Goal: Information Seeking & Learning: Learn about a topic

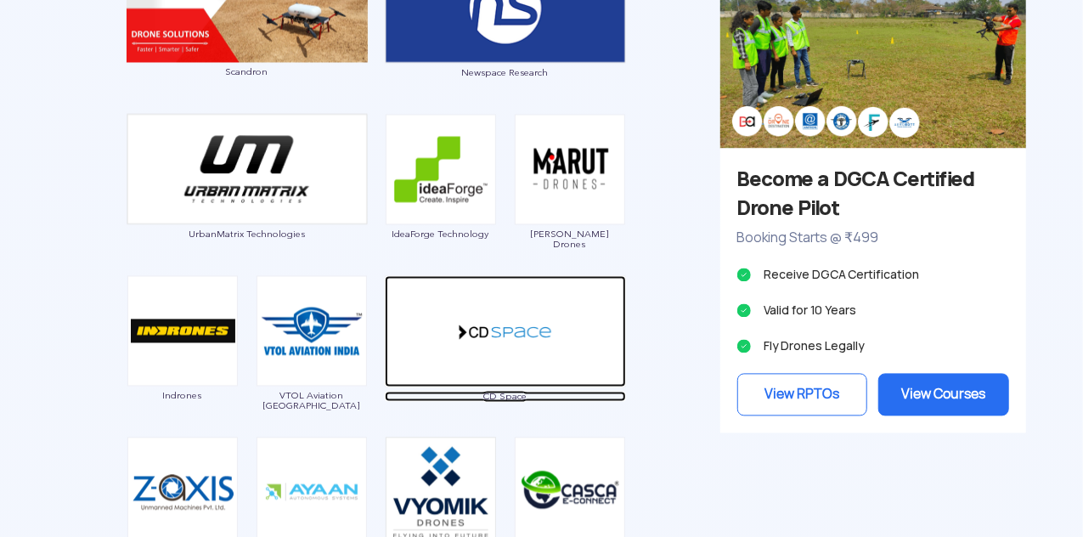
click at [486, 351] on img at bounding box center [505, 331] width 241 height 111
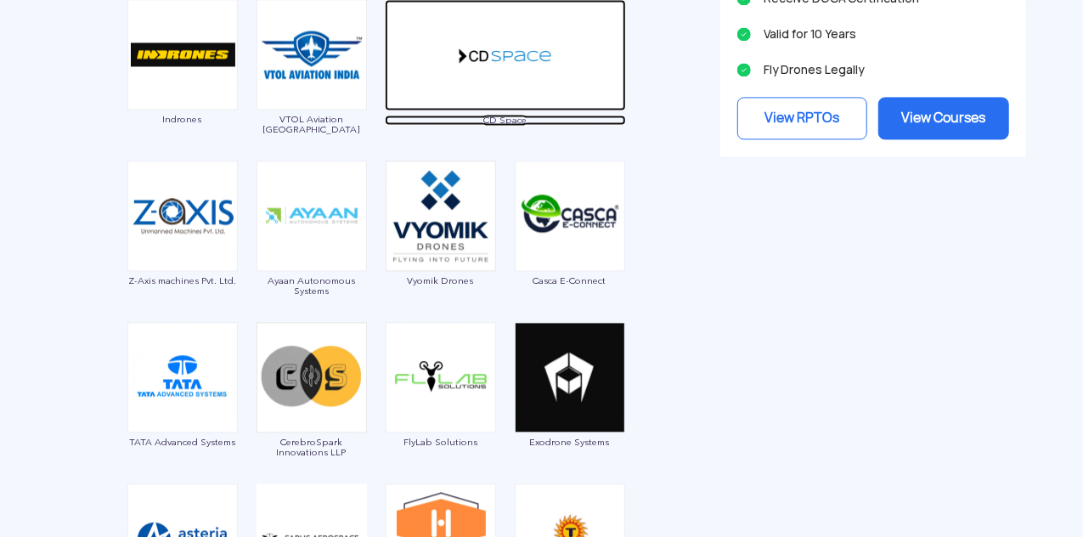
scroll to position [1908, 0]
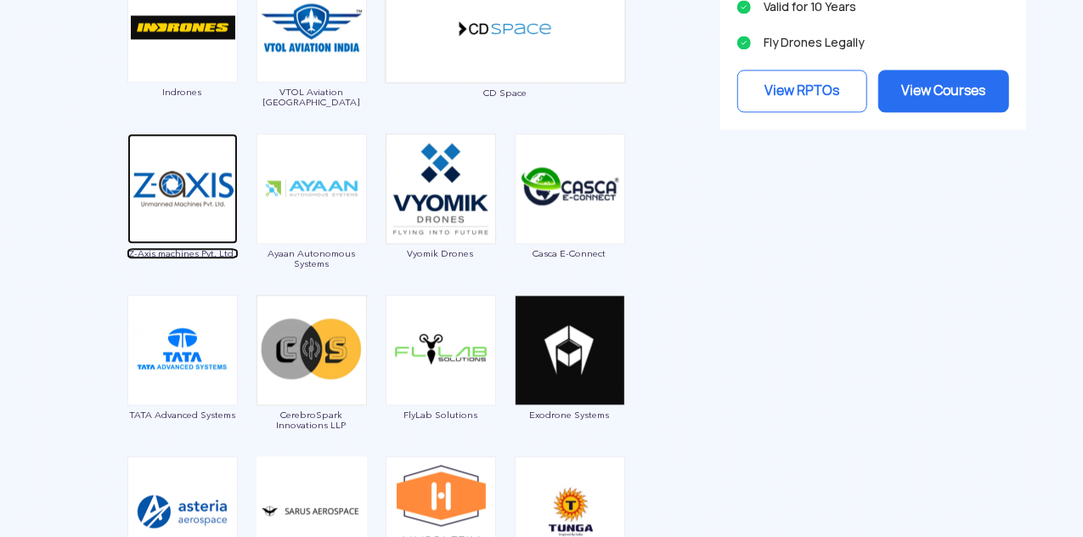
click at [194, 195] on img at bounding box center [182, 188] width 110 height 110
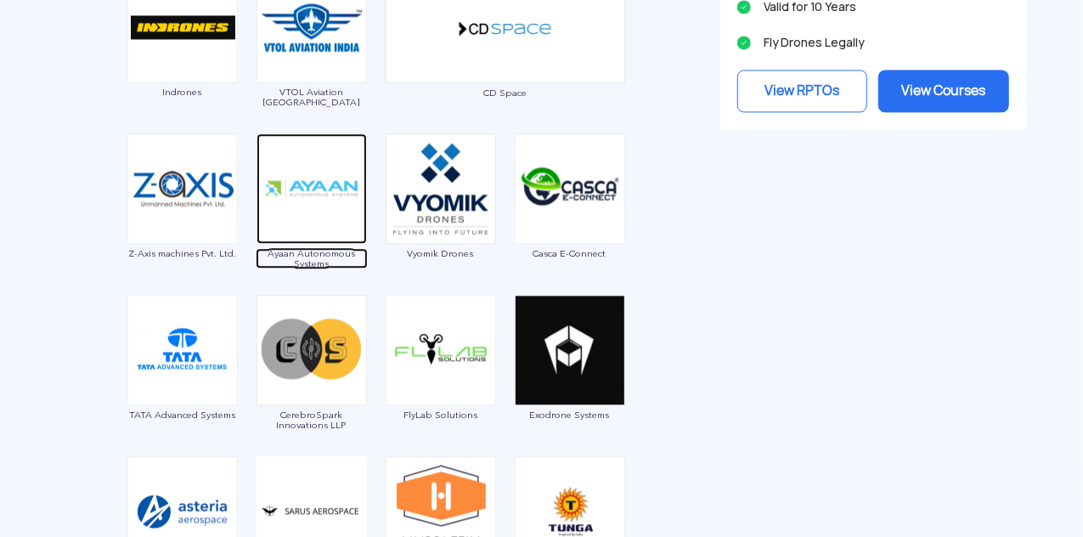
click at [341, 188] on img at bounding box center [311, 188] width 110 height 110
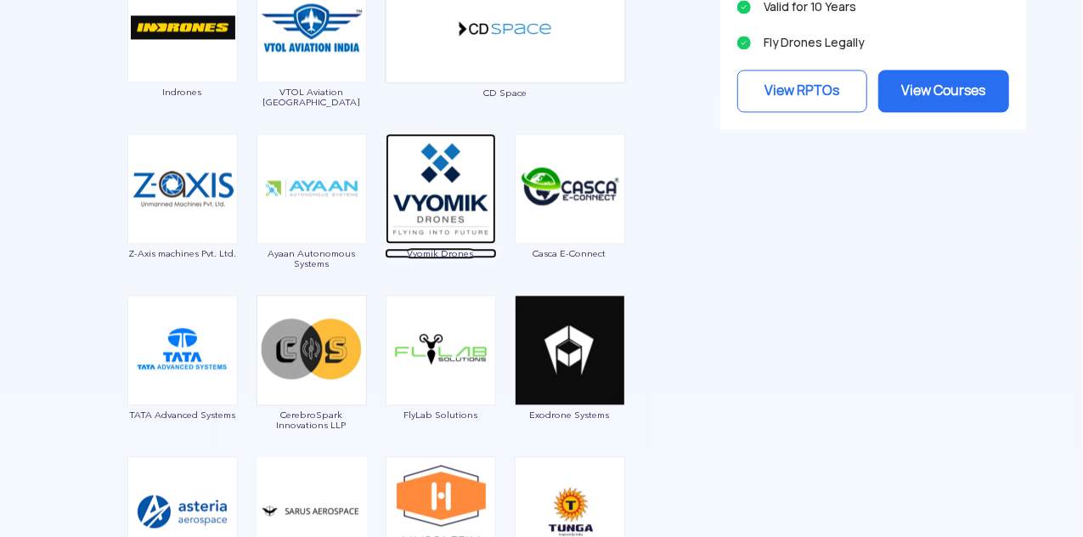
click at [455, 205] on img at bounding box center [440, 188] width 110 height 110
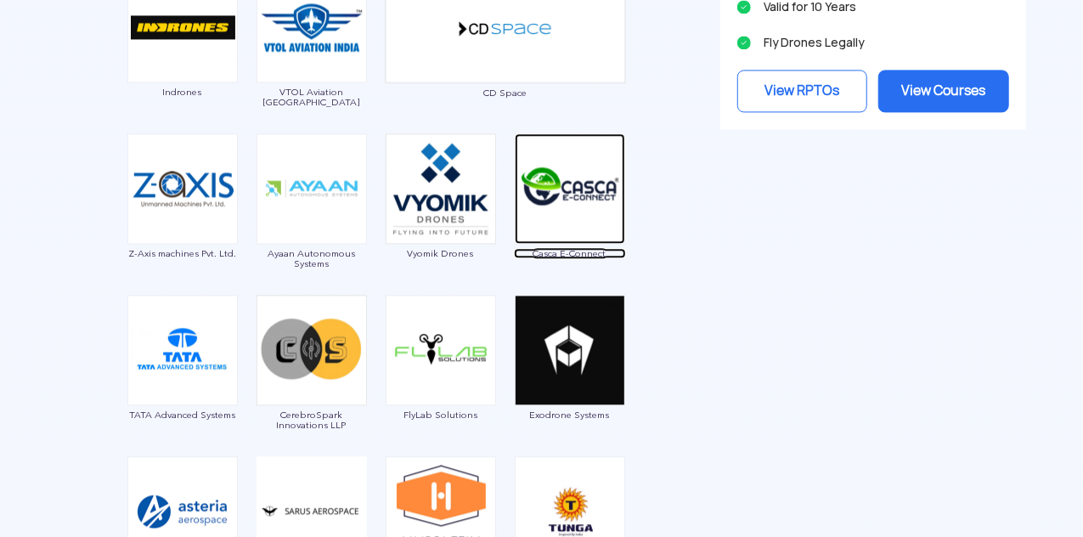
click at [562, 168] on img at bounding box center [570, 188] width 110 height 110
click at [550, 188] on img at bounding box center [570, 188] width 110 height 110
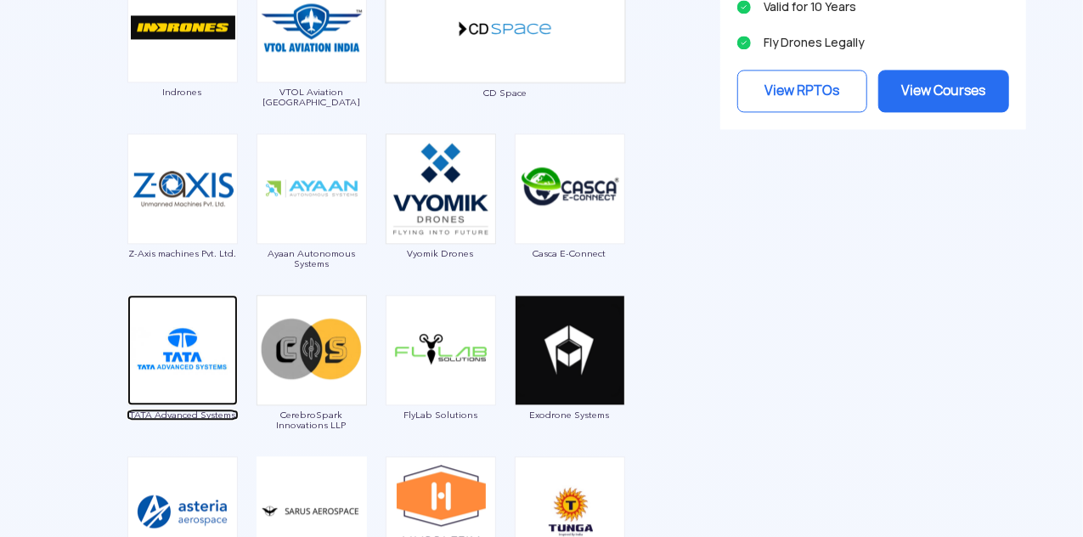
click at [195, 354] on img at bounding box center [182, 350] width 110 height 110
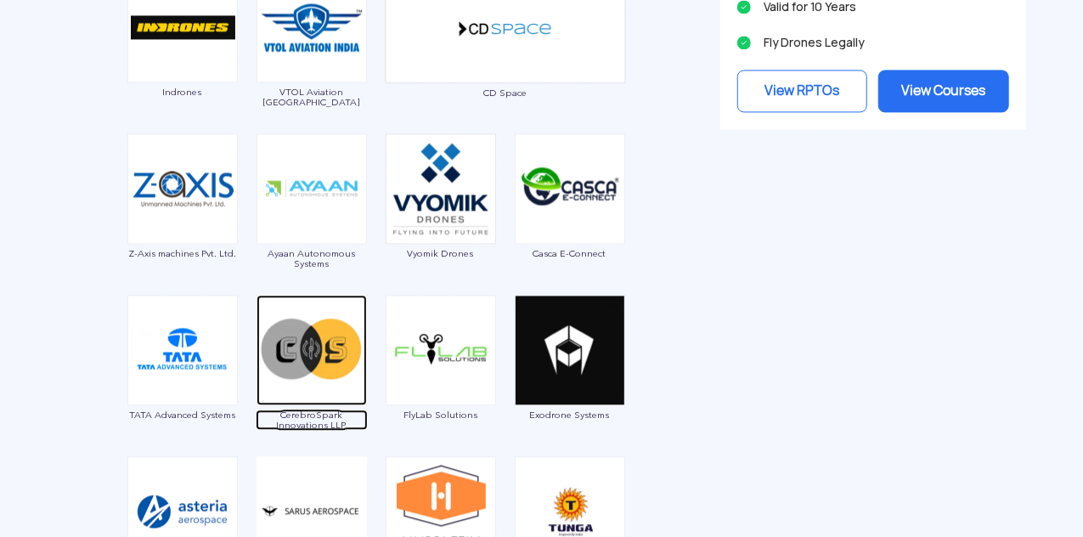
click at [296, 361] on img at bounding box center [311, 350] width 110 height 110
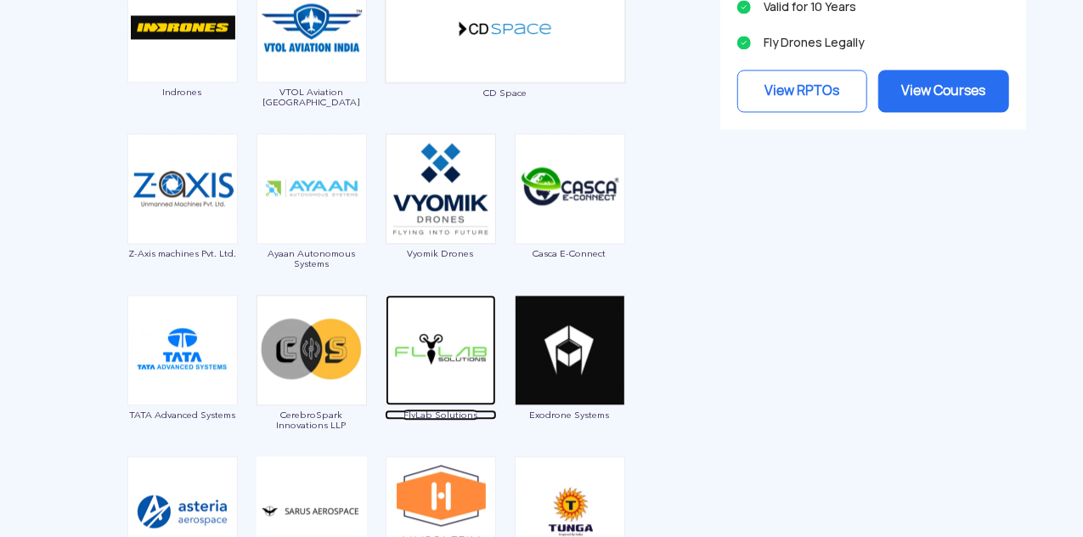
click at [452, 349] on img at bounding box center [440, 350] width 110 height 110
click at [464, 317] on img at bounding box center [440, 350] width 110 height 110
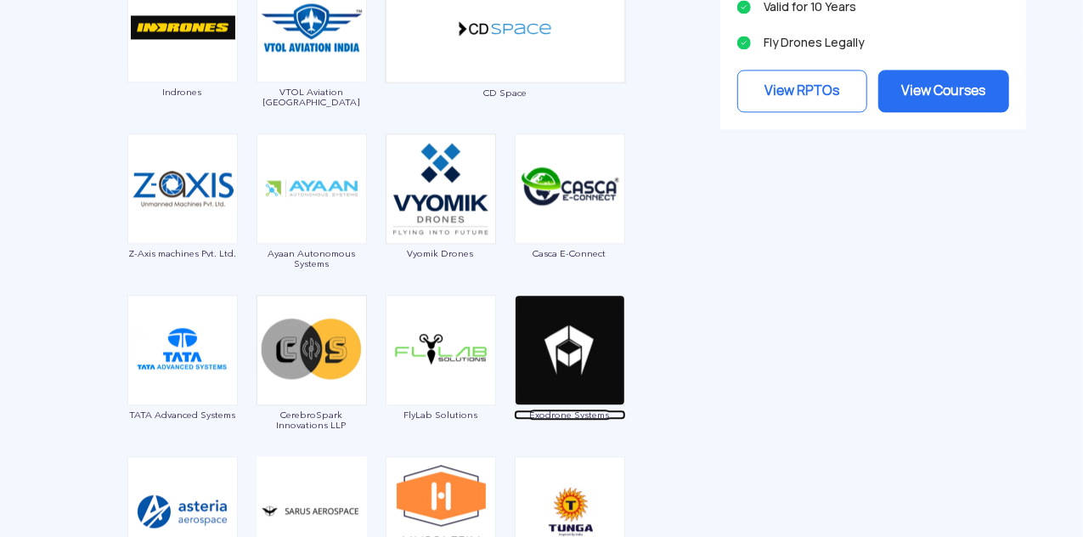
click at [555, 331] on img at bounding box center [570, 350] width 110 height 110
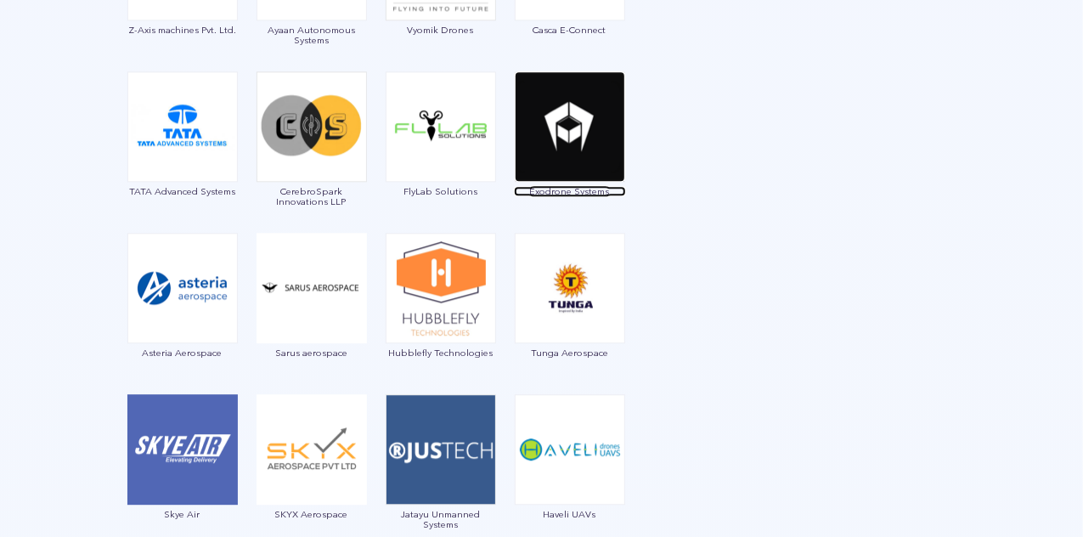
scroll to position [2193, 0]
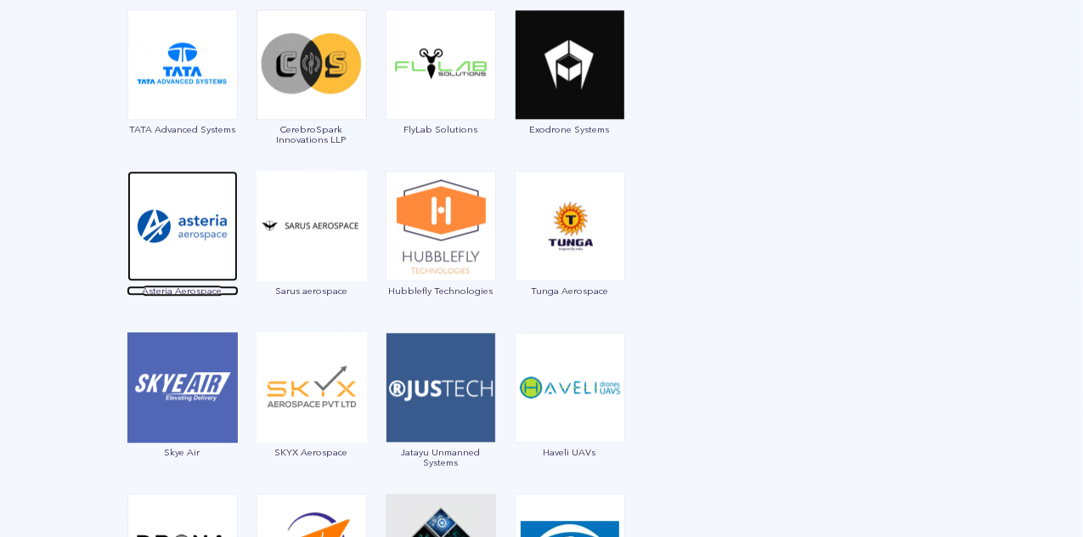
click at [209, 240] on img at bounding box center [182, 226] width 110 height 110
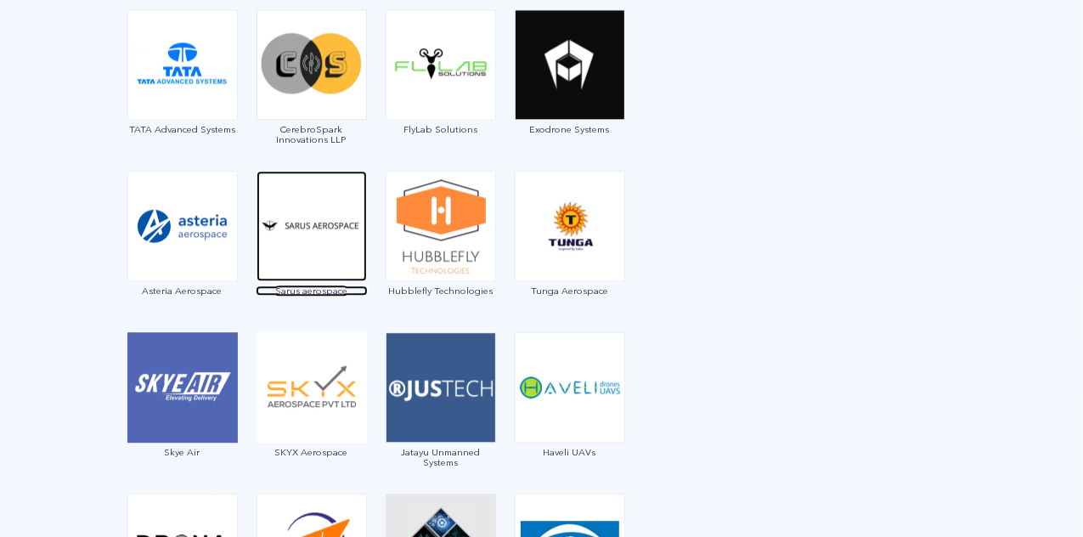
click at [329, 237] on img at bounding box center [311, 226] width 110 height 110
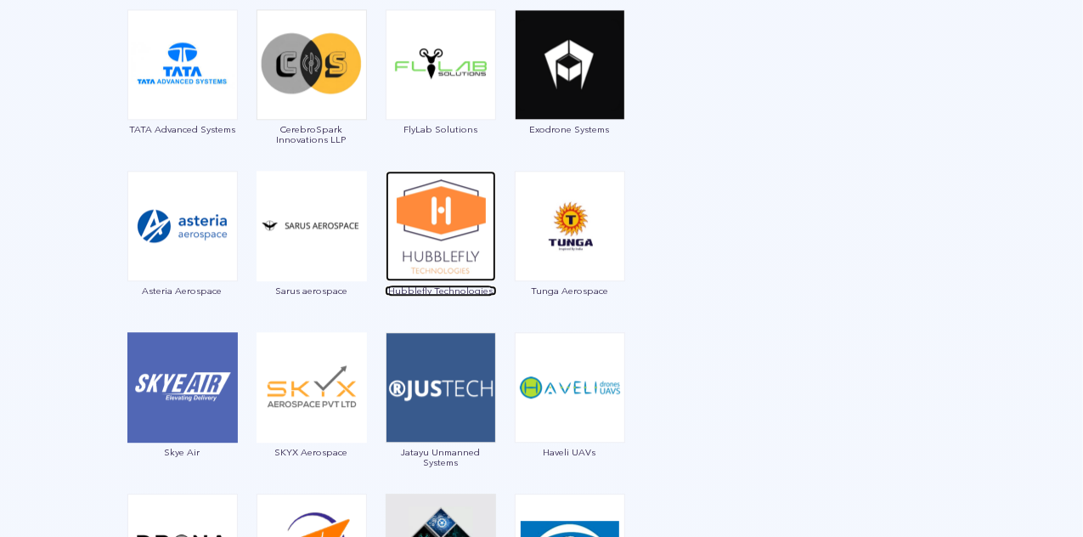
click at [448, 249] on img at bounding box center [440, 226] width 110 height 110
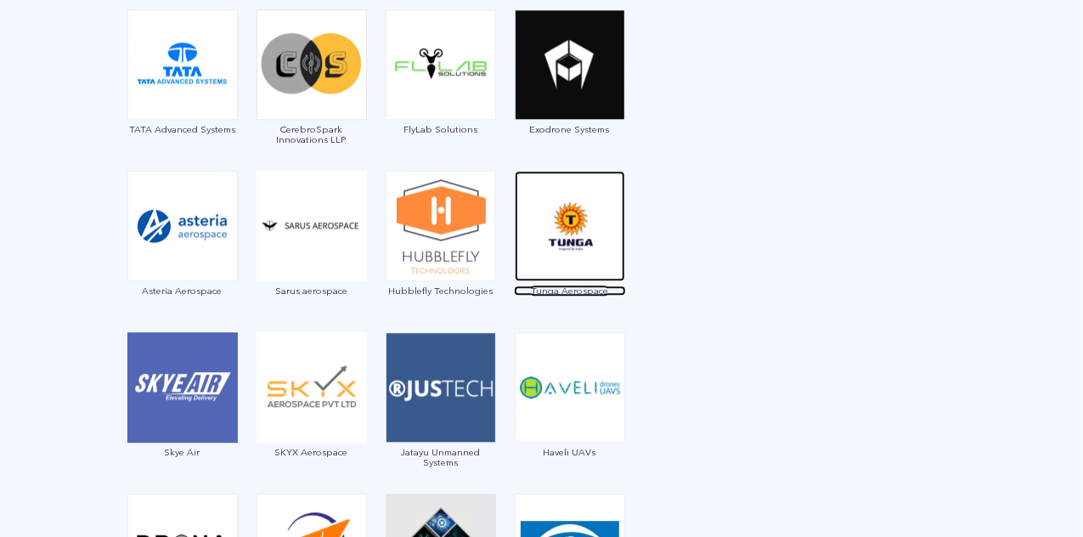
click at [569, 240] on img at bounding box center [570, 226] width 110 height 110
click at [554, 223] on img at bounding box center [570, 226] width 110 height 110
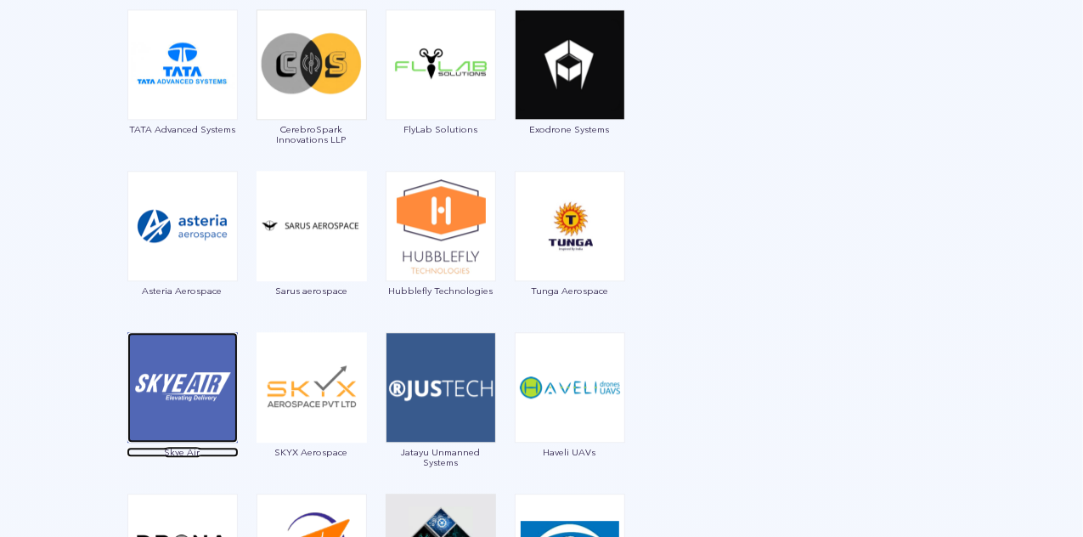
click at [183, 395] on img at bounding box center [182, 387] width 110 height 110
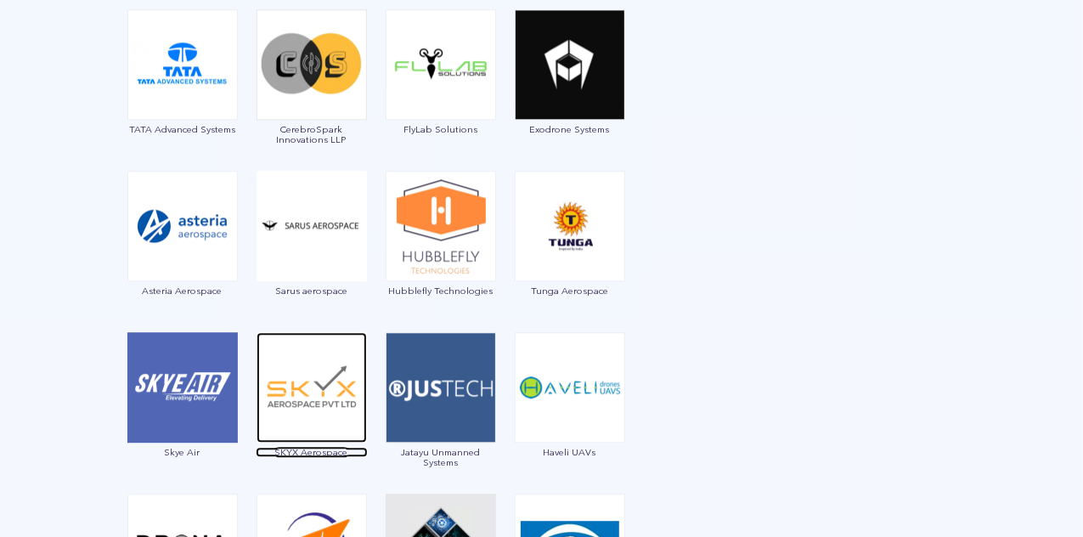
click at [322, 369] on img at bounding box center [311, 387] width 110 height 110
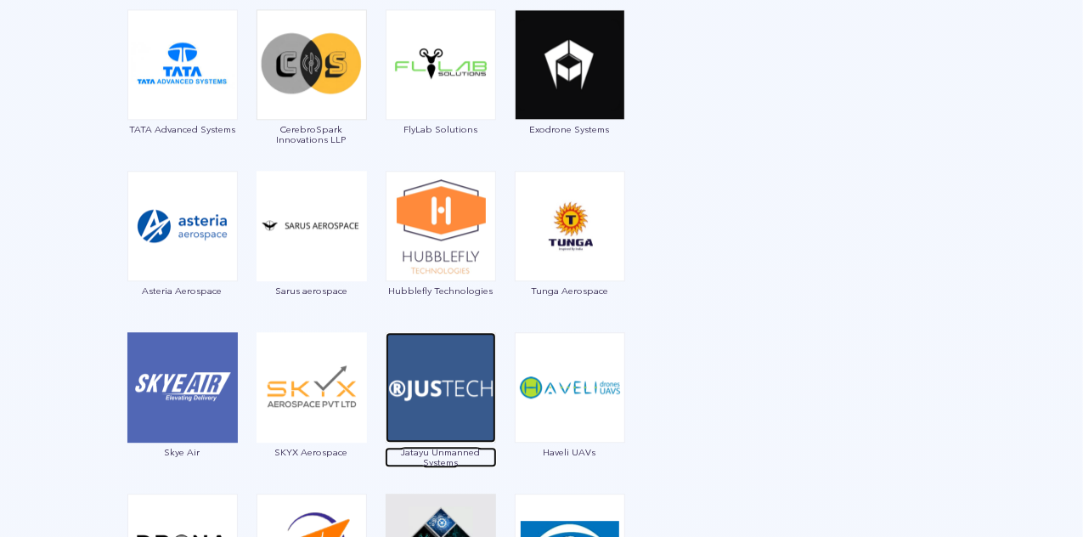
click at [422, 381] on img at bounding box center [440, 387] width 110 height 110
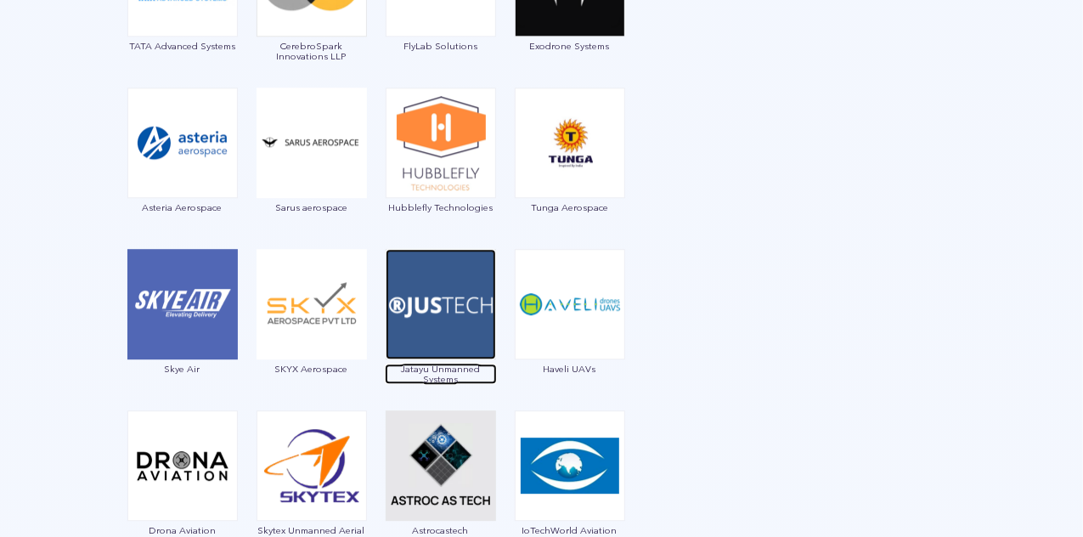
scroll to position [2278, 0]
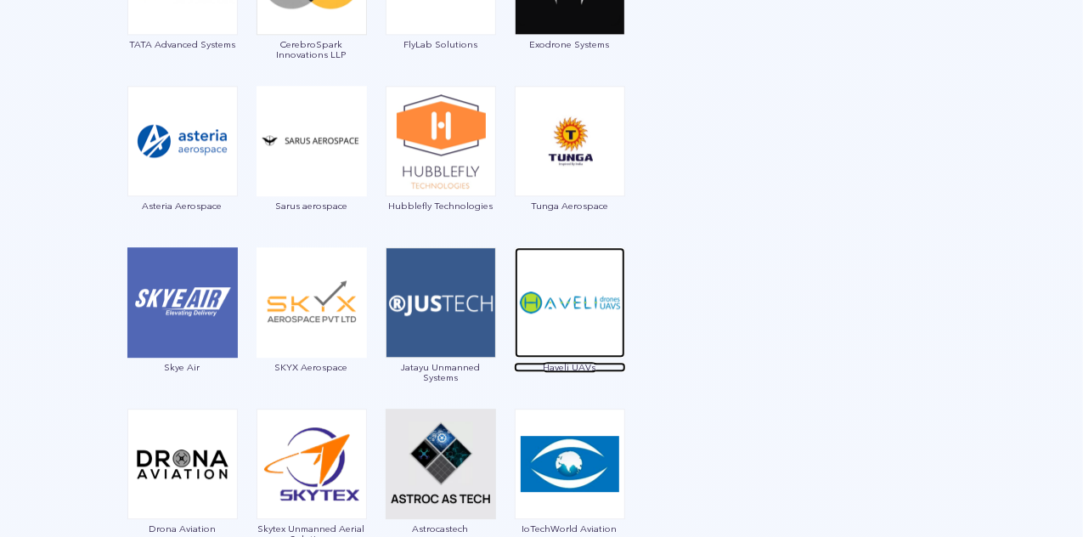
click at [569, 277] on img at bounding box center [570, 302] width 110 height 110
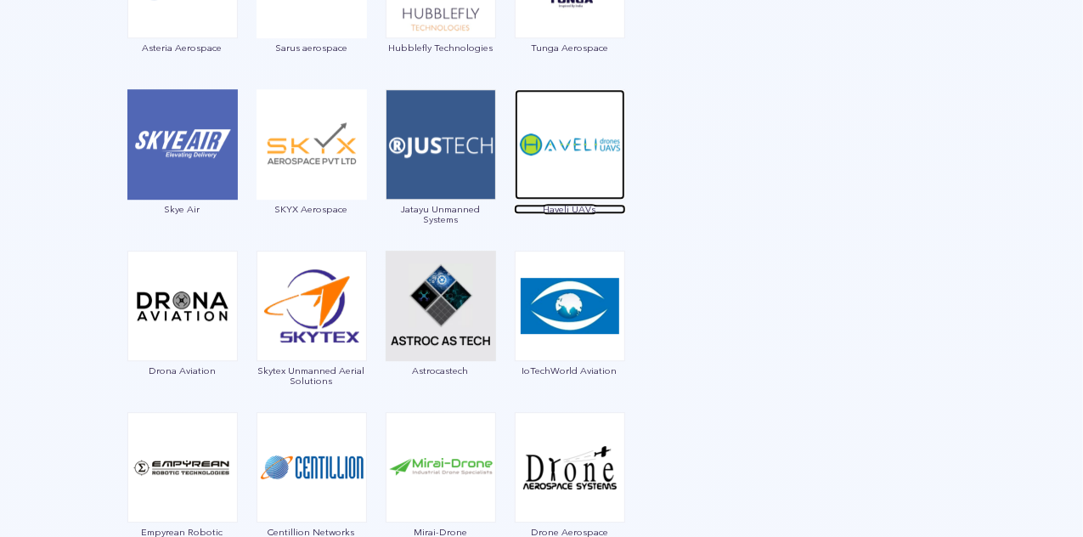
scroll to position [2456, 0]
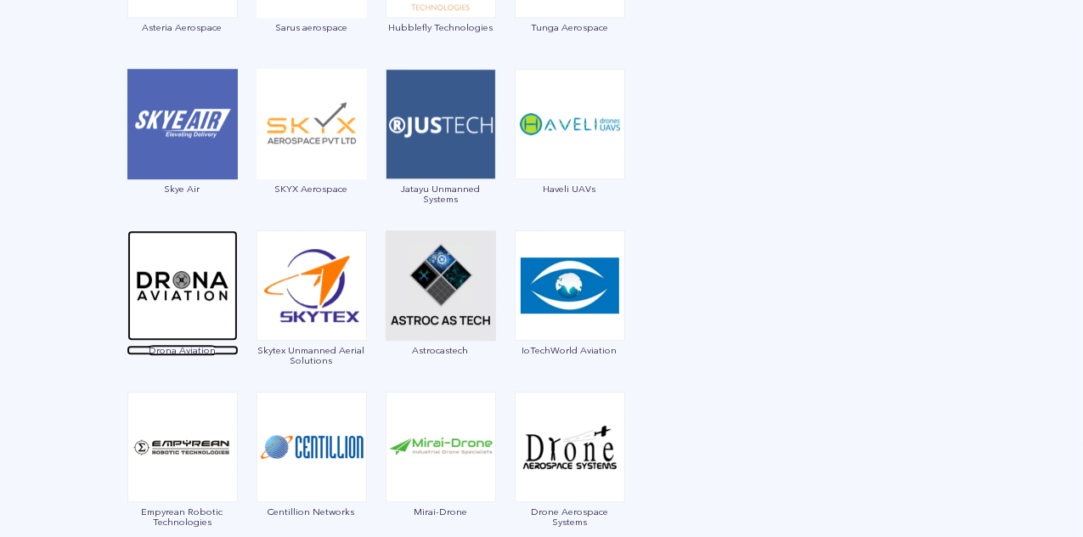
click at [189, 276] on img at bounding box center [182, 285] width 110 height 110
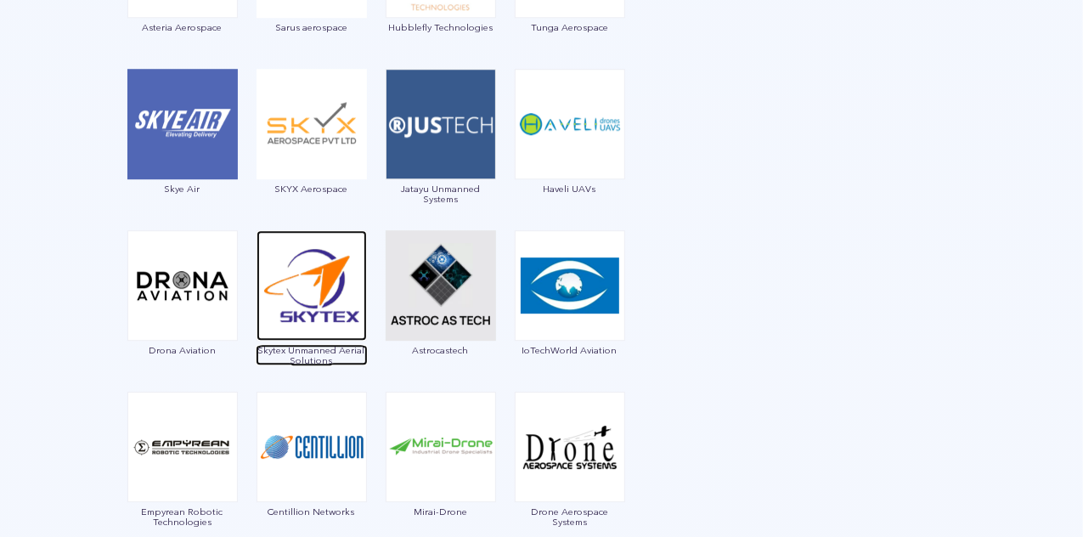
click at [289, 326] on img at bounding box center [311, 285] width 110 height 110
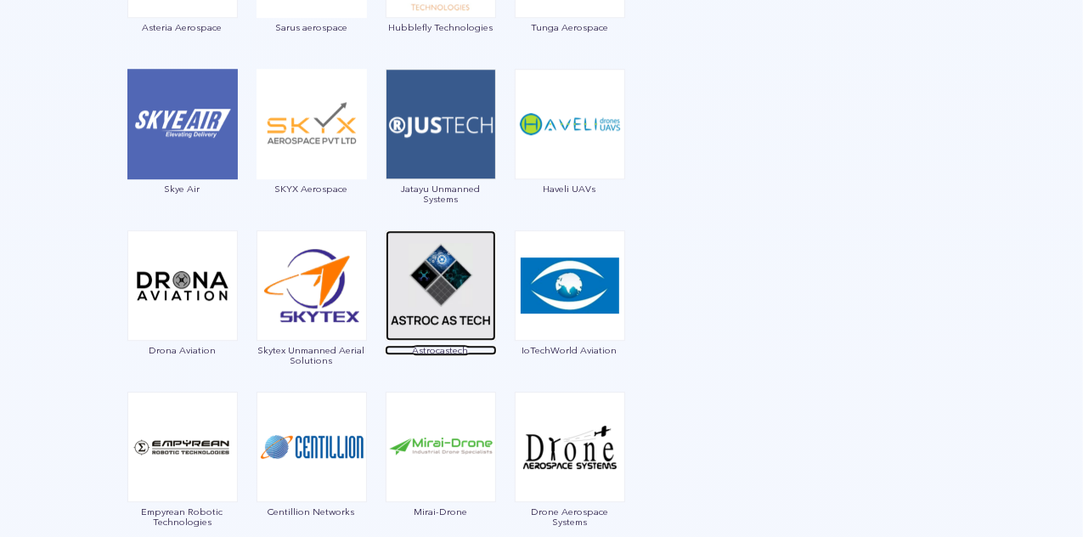
click at [448, 290] on img at bounding box center [440, 285] width 110 height 110
click at [572, 283] on img at bounding box center [570, 285] width 110 height 110
click at [571, 352] on span "IoTechWorld Aviation" at bounding box center [570, 350] width 112 height 10
click at [550, 298] on img at bounding box center [570, 285] width 110 height 110
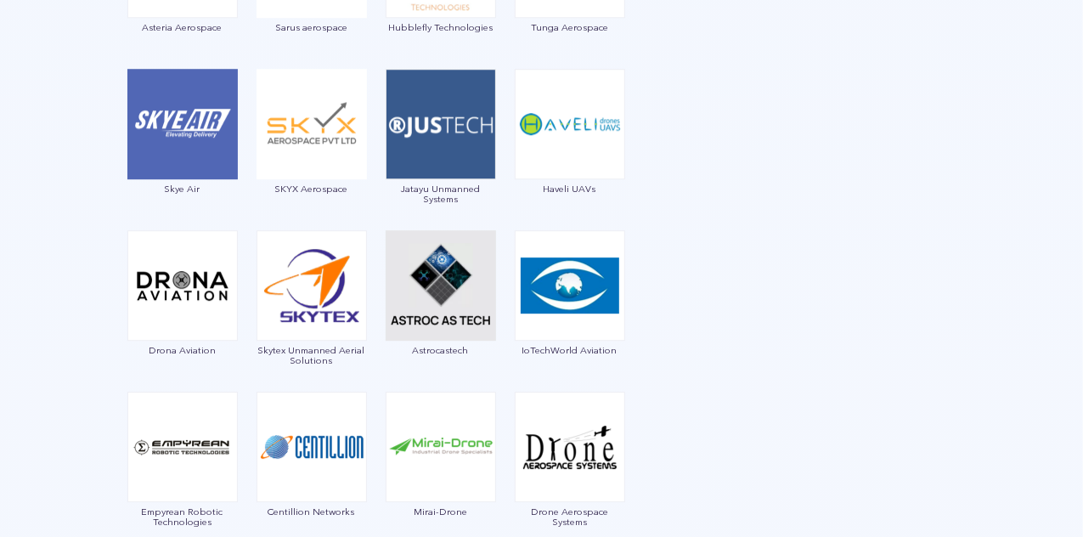
click at [550, 298] on img at bounding box center [570, 285] width 110 height 110
click at [549, 333] on img at bounding box center [570, 285] width 110 height 110
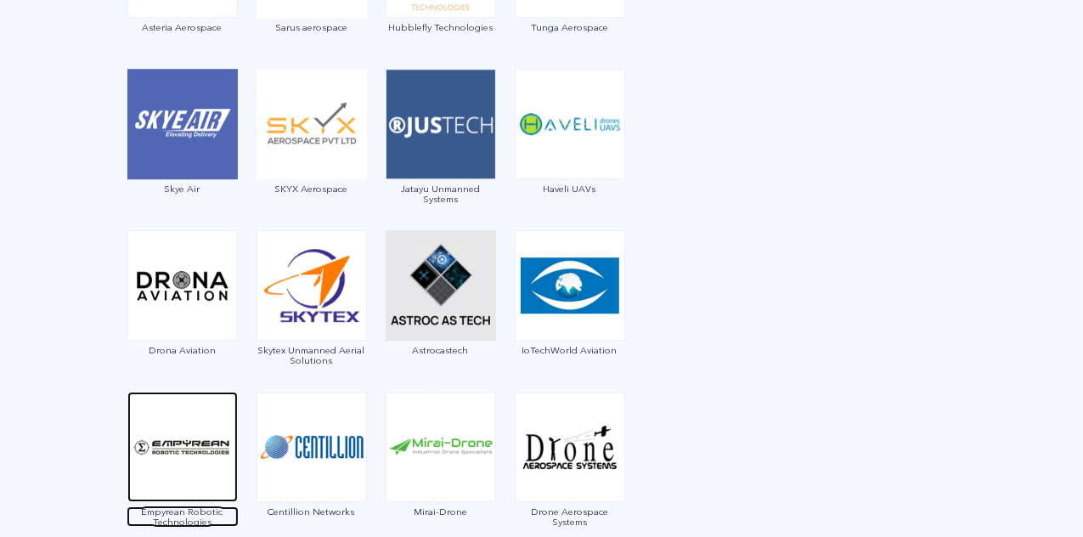
click at [211, 439] on img at bounding box center [182, 446] width 110 height 110
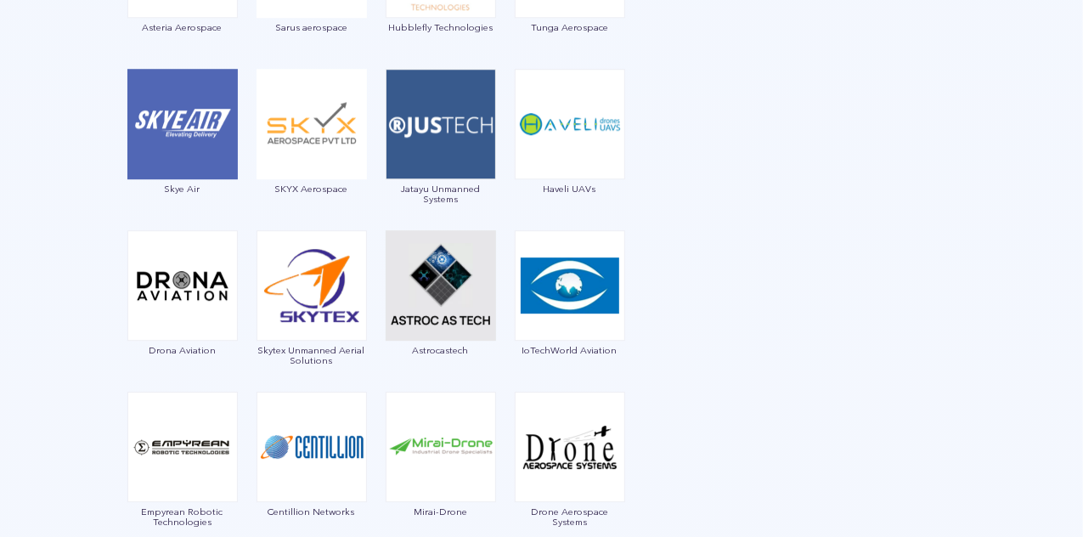
click at [583, 291] on img at bounding box center [570, 285] width 110 height 110
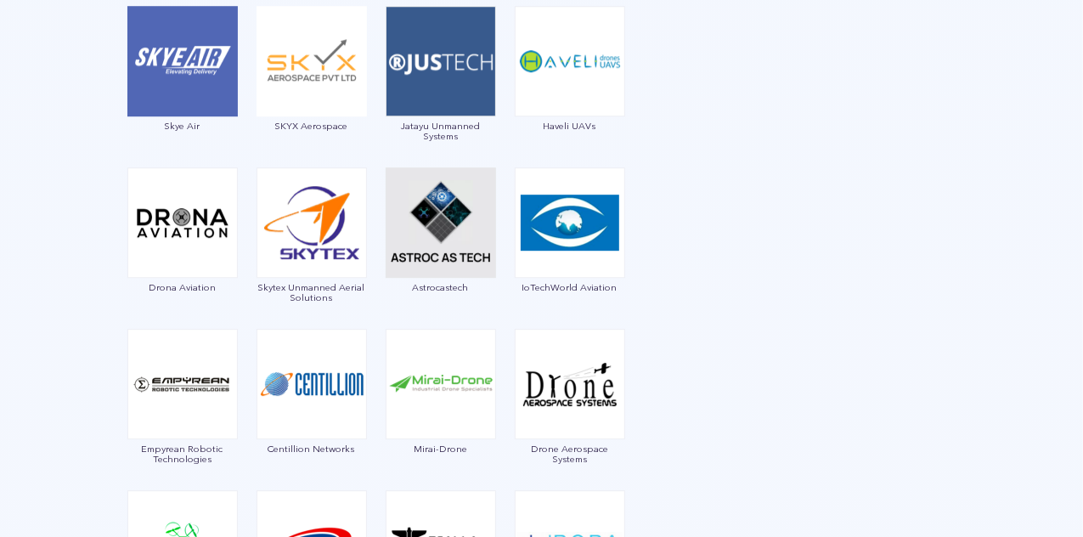
scroll to position [2521, 0]
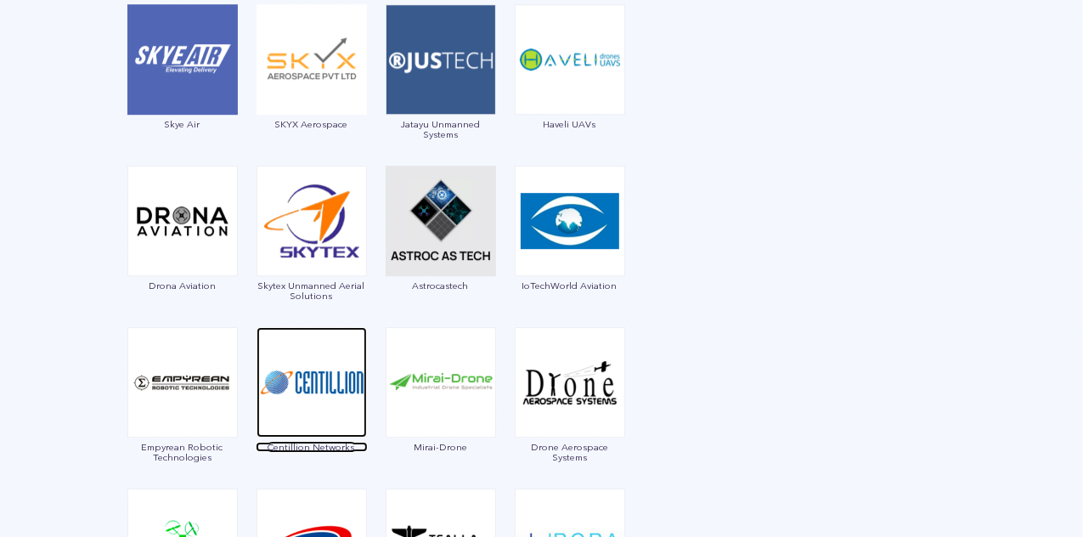
click at [302, 386] on img at bounding box center [311, 382] width 110 height 110
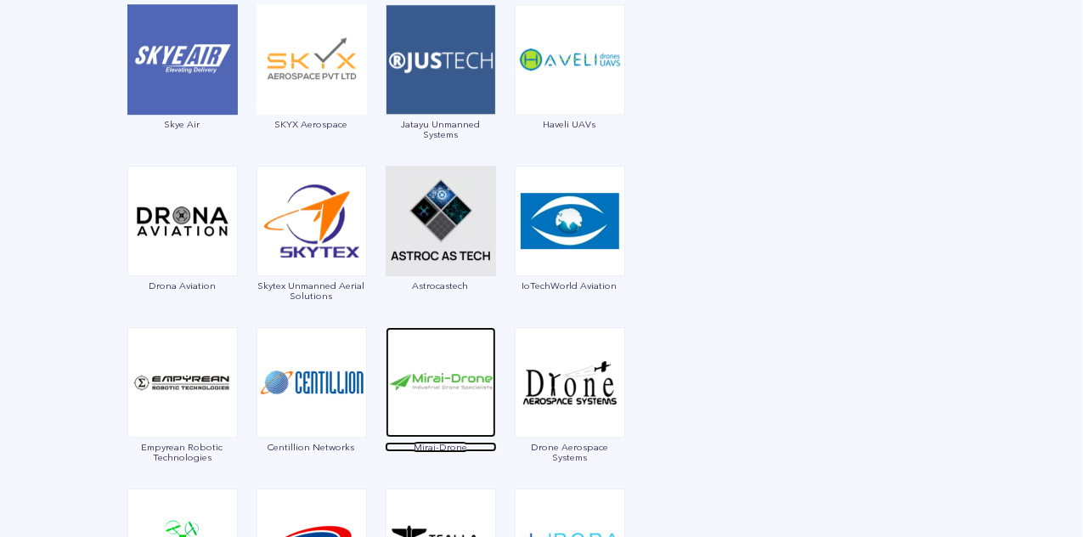
click at [445, 397] on img at bounding box center [440, 382] width 110 height 110
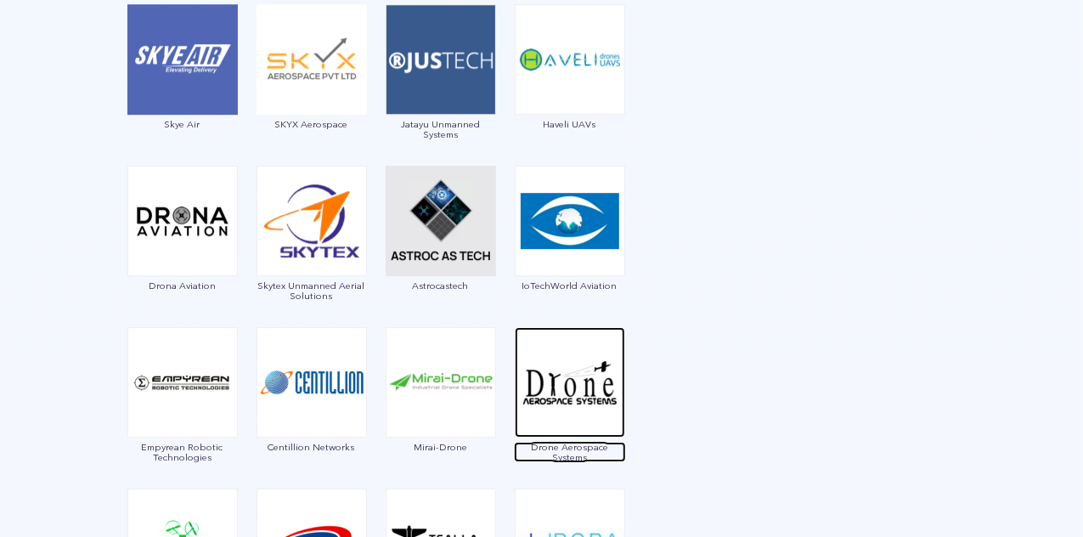
click at [568, 400] on img at bounding box center [570, 382] width 110 height 110
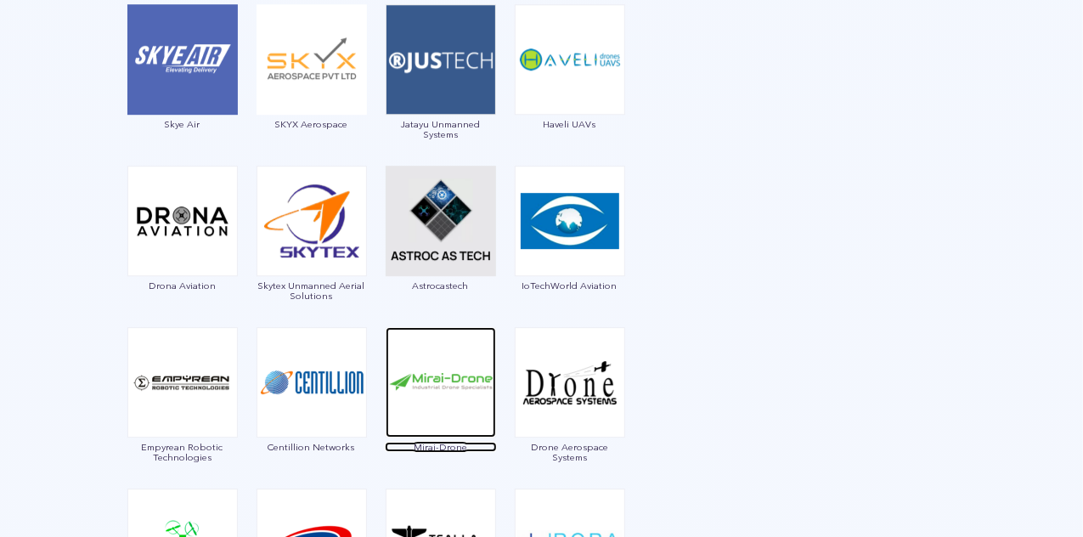
click at [458, 364] on img at bounding box center [440, 382] width 110 height 110
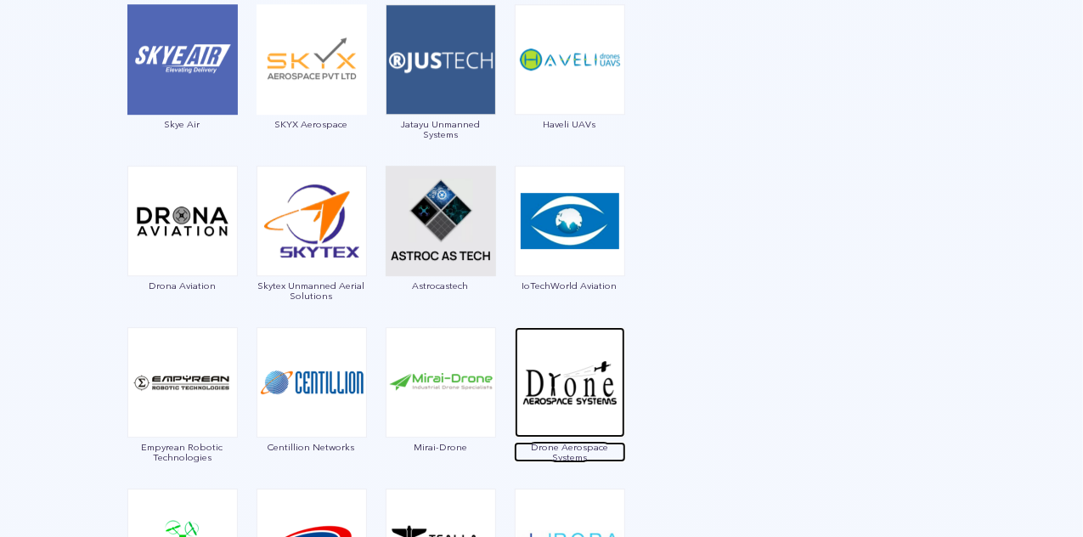
click at [591, 334] on img at bounding box center [570, 382] width 110 height 110
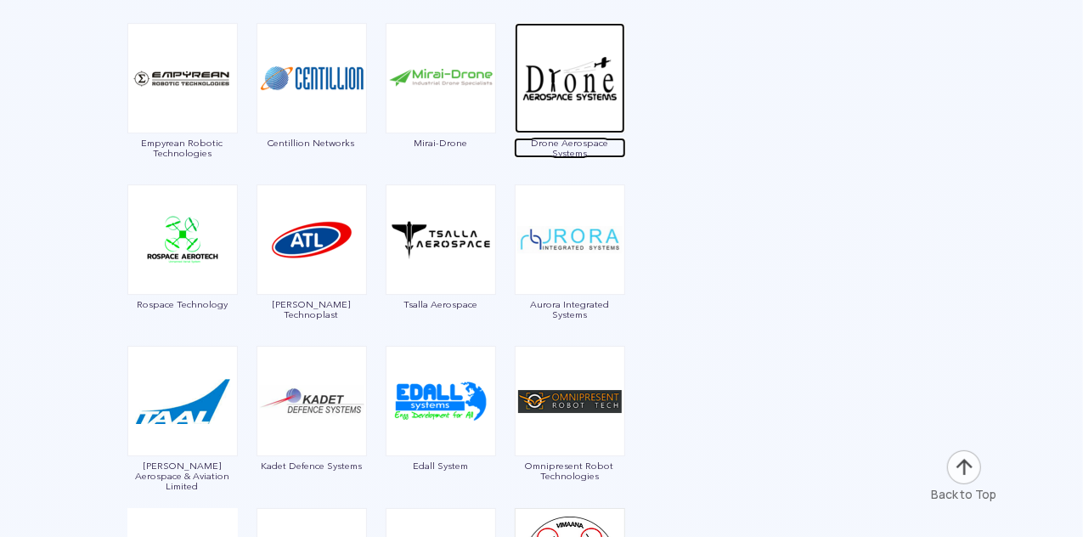
scroll to position [2836, 0]
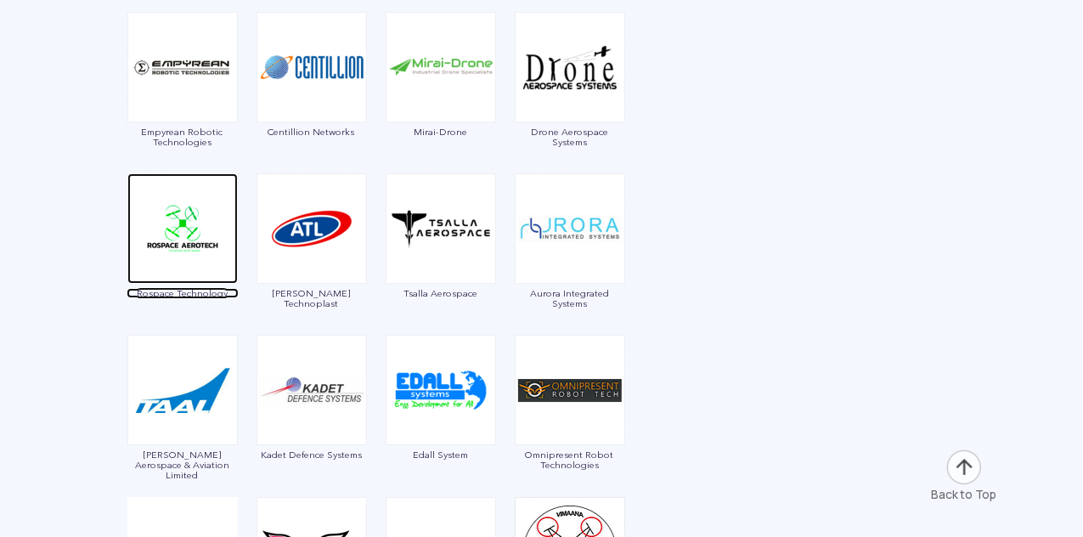
click at [189, 222] on img at bounding box center [182, 228] width 110 height 110
click at [185, 251] on img at bounding box center [182, 228] width 110 height 110
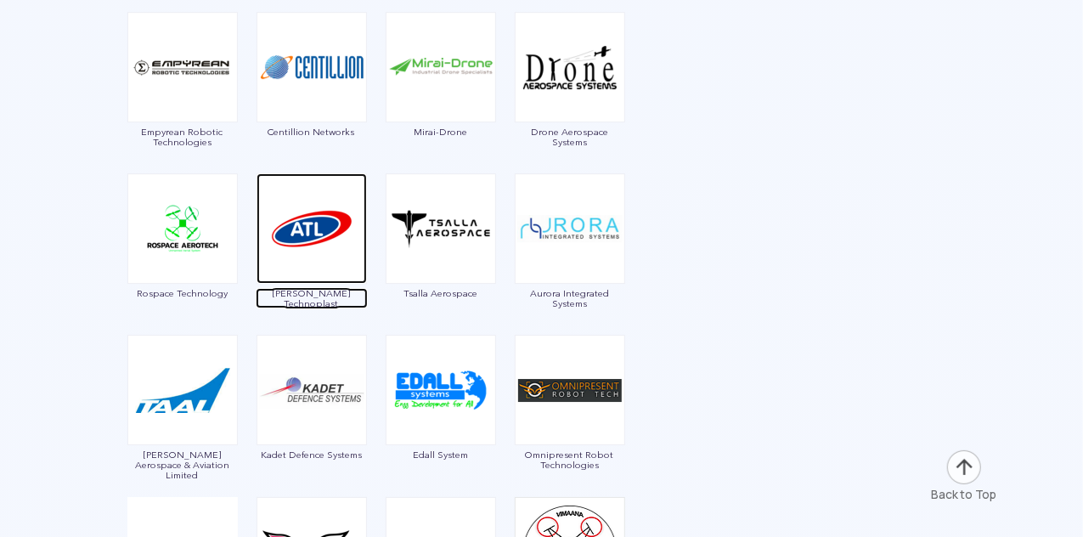
click at [325, 230] on img at bounding box center [311, 228] width 110 height 110
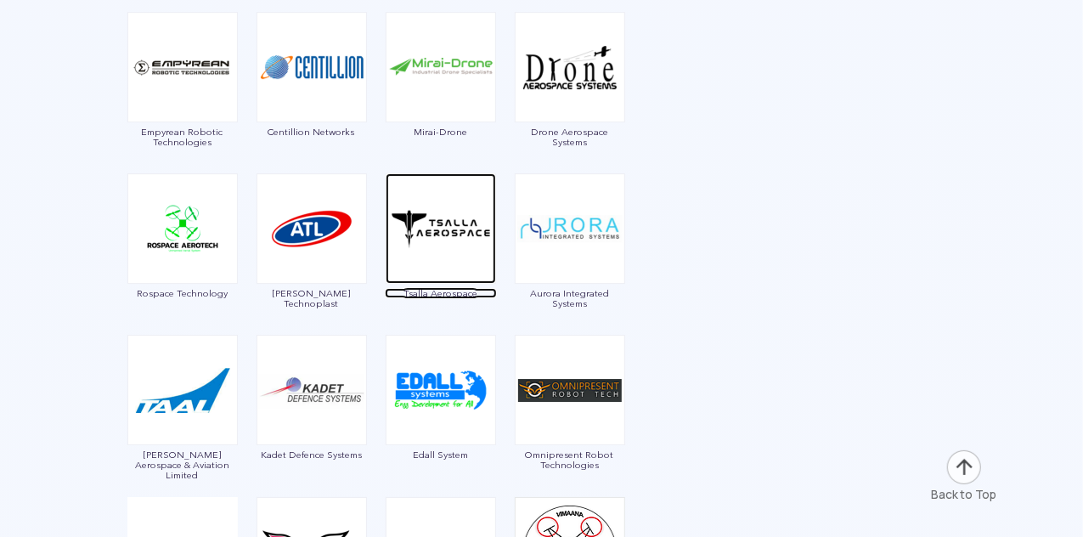
click at [452, 255] on img at bounding box center [440, 228] width 110 height 110
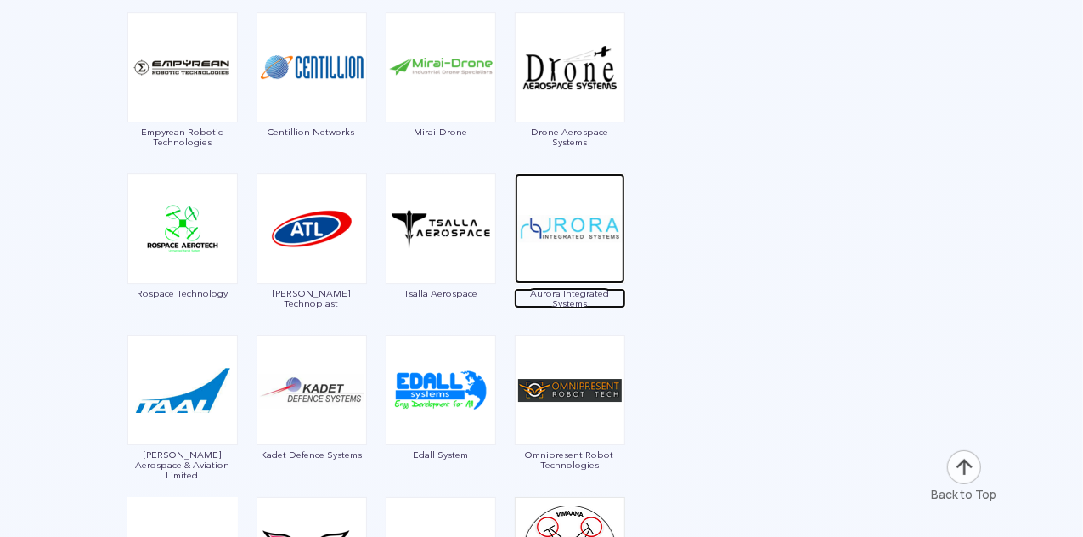
click at [553, 246] on img at bounding box center [570, 228] width 110 height 110
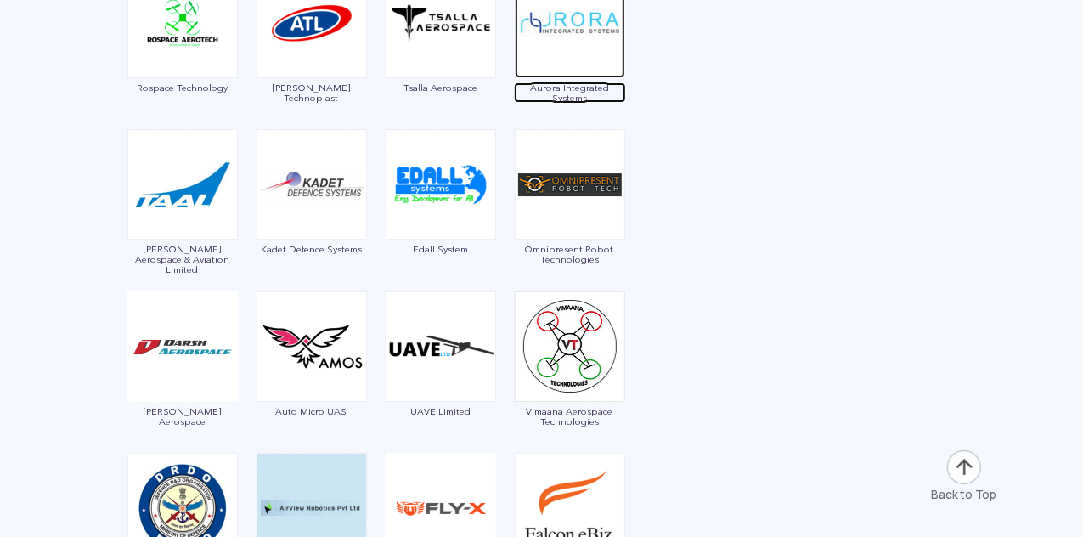
scroll to position [3036, 0]
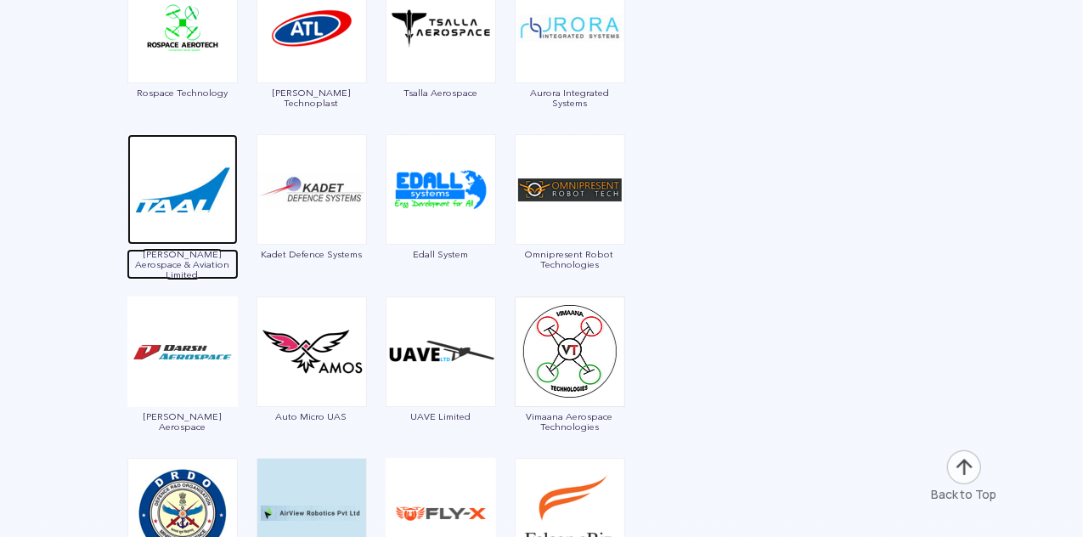
click at [187, 211] on img at bounding box center [182, 189] width 110 height 110
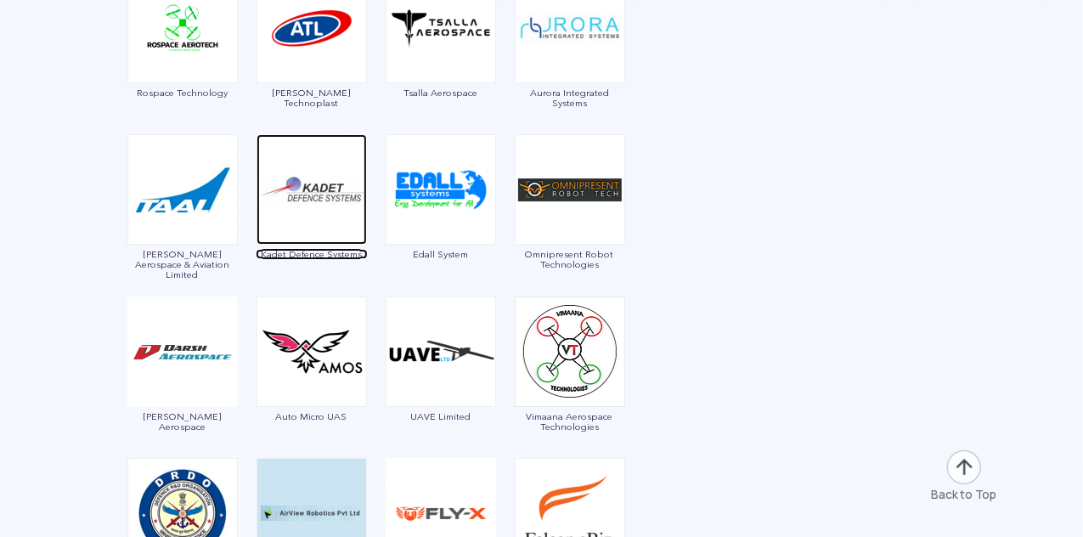
click at [331, 192] on img at bounding box center [311, 189] width 110 height 110
click at [305, 210] on img at bounding box center [311, 189] width 110 height 110
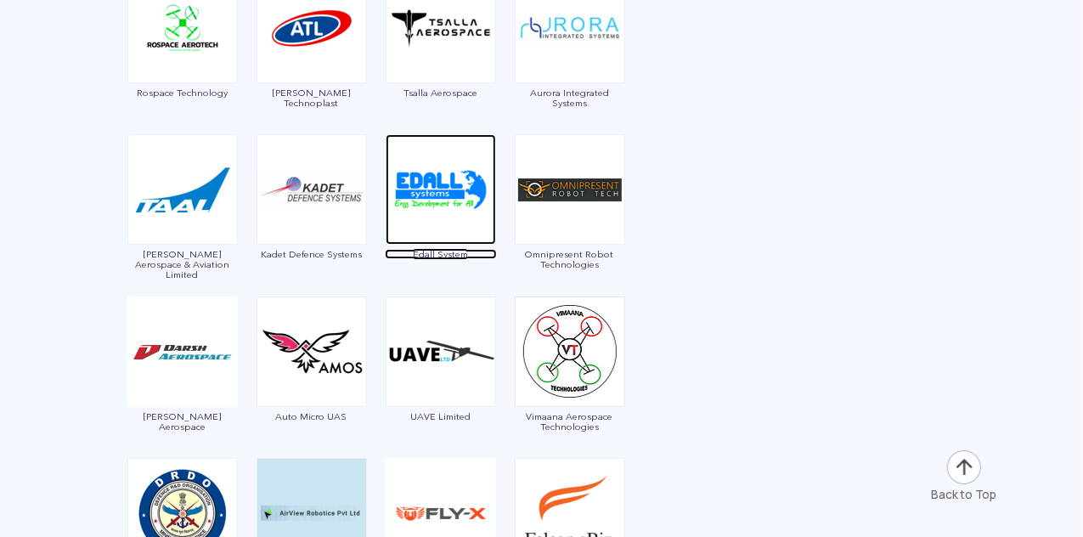
click at [452, 191] on img at bounding box center [440, 189] width 110 height 110
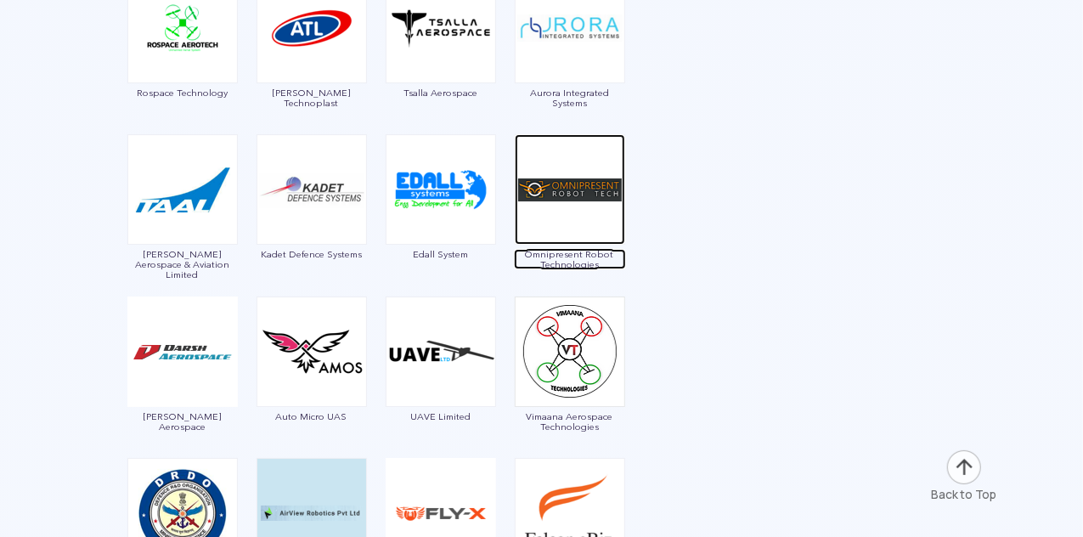
click at [573, 206] on img at bounding box center [570, 189] width 110 height 110
